Goal: Information Seeking & Learning: Check status

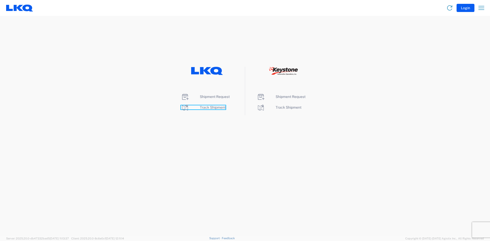
click at [209, 107] on span "Track Shipment" at bounding box center [213, 107] width 26 height 4
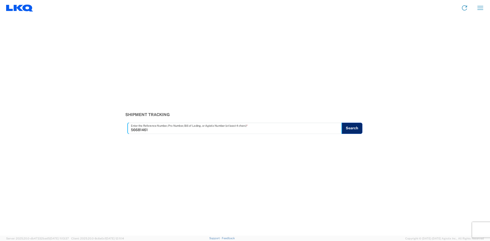
type input "56681461"
click at [351, 130] on button "Search" at bounding box center [351, 128] width 21 height 11
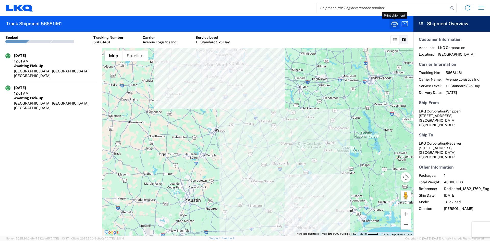
click at [395, 25] on icon "button" at bounding box center [394, 24] width 8 height 8
